Goal: Task Accomplishment & Management: Manage account settings

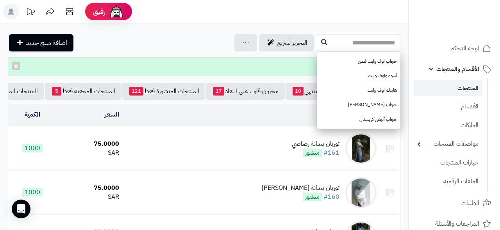
type input "*"
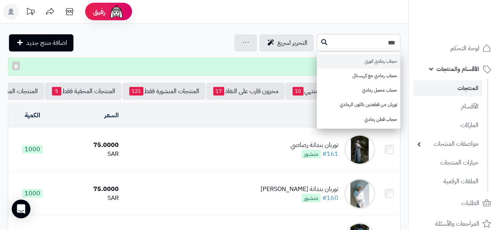
type input "***"
click at [377, 63] on link "حجاب رمادي كوري" at bounding box center [359, 61] width 84 height 14
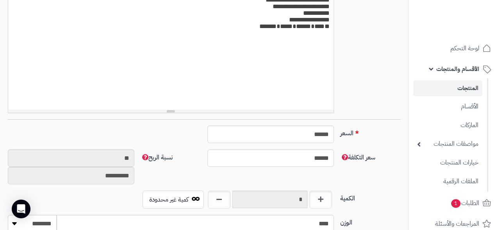
scroll to position [228, 0]
click at [293, 201] on input "text" at bounding box center [269, 200] width 75 height 18
type input "*"
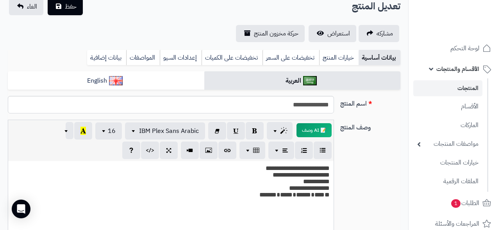
scroll to position [14, 0]
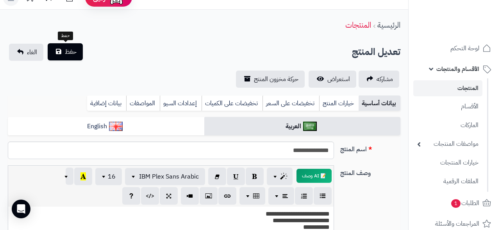
type input "*"
click at [61, 54] on button "حفظ" at bounding box center [65, 51] width 35 height 17
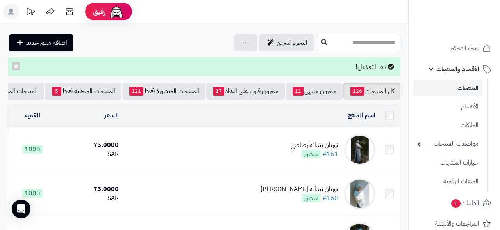
click at [371, 47] on input "text" at bounding box center [359, 43] width 84 height 18
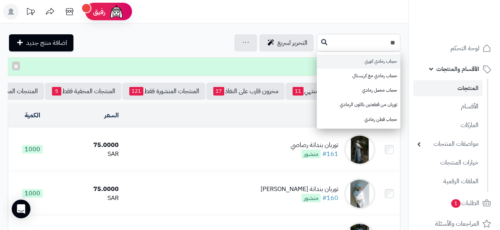
type input "*"
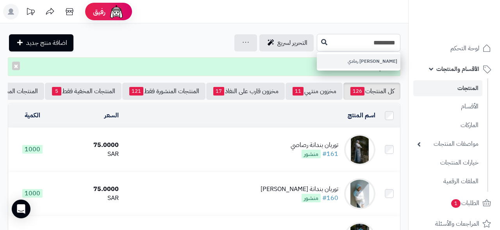
type input "*********"
click at [375, 61] on link "[PERSON_NAME] رمادي" at bounding box center [359, 61] width 84 height 14
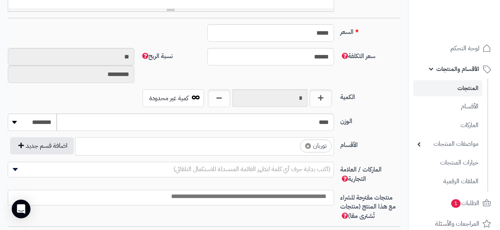
scroll to position [327, 0]
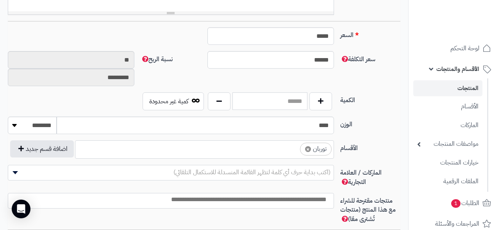
click at [282, 106] on input "text" at bounding box center [269, 102] width 75 height 18
type input "*"
click at [386, 125] on label "الوزن" at bounding box center [370, 123] width 66 height 12
click at [334, 125] on input "****" at bounding box center [195, 126] width 277 height 18
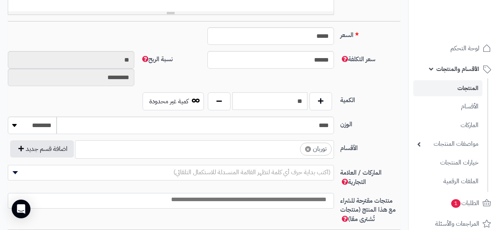
click at [251, 103] on input "*" at bounding box center [269, 102] width 75 height 18
click at [231, 79] on div "سعر التكلفة ****** نسبة الربح ** *********" at bounding box center [204, 71] width 399 height 41
type input "*"
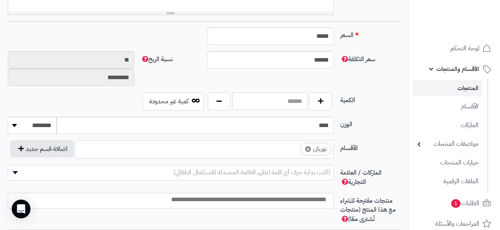
click at [236, 102] on input "text" at bounding box center [269, 102] width 75 height 18
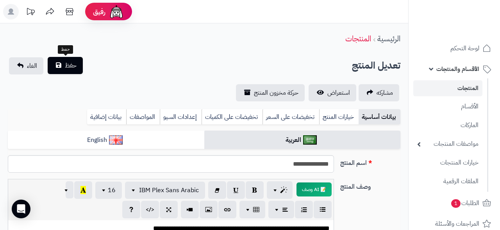
scroll to position [0, 0]
type input "*"
click at [71, 67] on span "حفظ" at bounding box center [71, 65] width 12 height 9
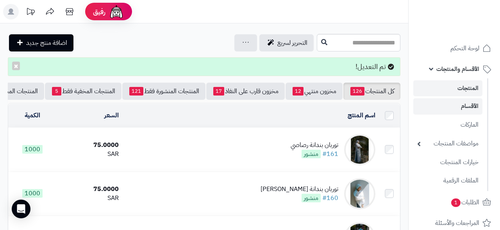
click at [463, 108] on link "الأقسام" at bounding box center [447, 106] width 69 height 16
